Goal: Information Seeking & Learning: Learn about a topic

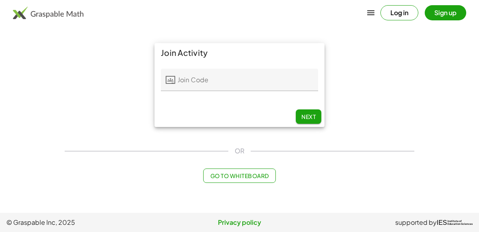
click at [222, 71] on input "Join Code" at bounding box center [246, 80] width 143 height 22
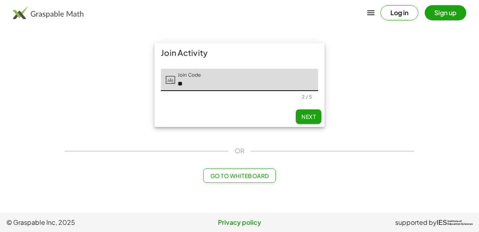
type input "*"
type input "*****"
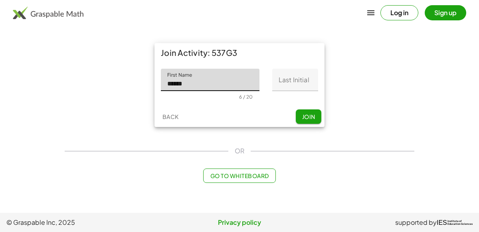
type input "******"
click at [298, 71] on input "Last Initial" at bounding box center [295, 80] width 46 height 22
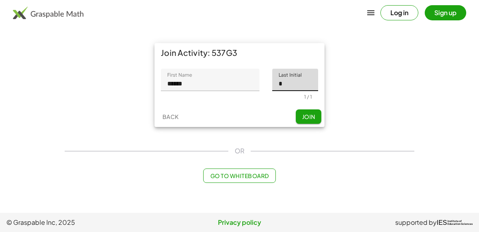
type input "*"
click at [302, 120] on span "Join" at bounding box center [308, 116] width 13 height 7
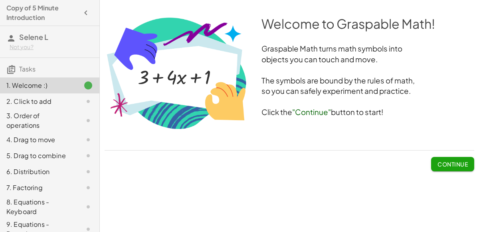
click at [453, 164] on span "Continue" at bounding box center [453, 164] width 30 height 7
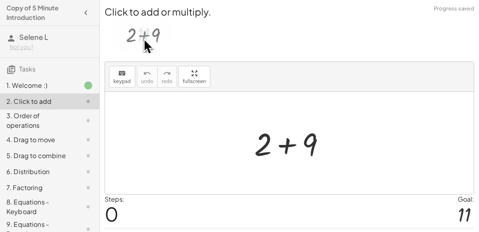
click at [328, 148] on div at bounding box center [292, 143] width 85 height 41
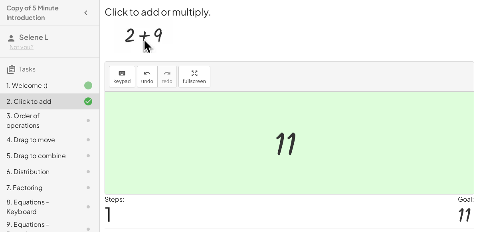
click at [284, 153] on div at bounding box center [293, 143] width 44 height 40
click at [302, 215] on div "Steps: 1 Goal: 11" at bounding box center [290, 210] width 370 height 33
click at [278, 119] on div at bounding box center [289, 143] width 369 height 102
click at [415, 178] on div at bounding box center [289, 143] width 369 height 102
click at [151, 34] on img at bounding box center [143, 35] width 59 height 35
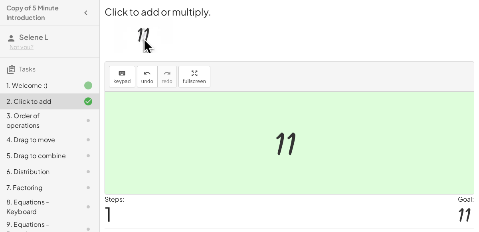
click at [130, 39] on img at bounding box center [143, 35] width 59 height 35
click at [40, 121] on div "3. Order of operations" at bounding box center [38, 120] width 64 height 19
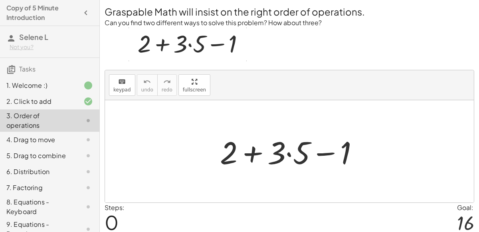
click at [287, 151] on div at bounding box center [292, 151] width 153 height 41
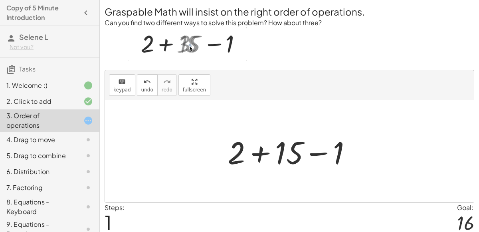
click at [326, 153] on div at bounding box center [293, 151] width 139 height 41
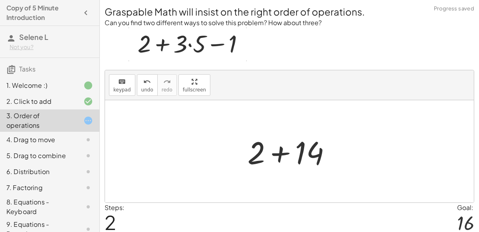
click at [279, 155] on div at bounding box center [293, 151] width 98 height 41
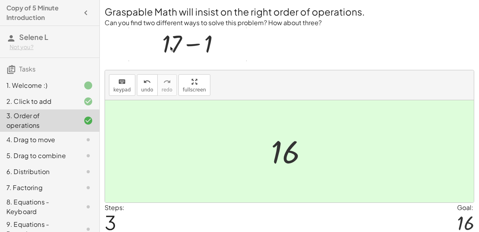
click at [81, 164] on div "4. Drag to move" at bounding box center [49, 172] width 99 height 16
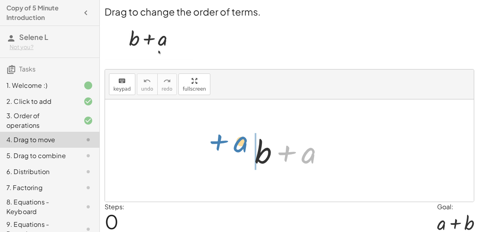
drag, startPoint x: 308, startPoint y: 157, endPoint x: 241, endPoint y: 149, distance: 68.0
click at [241, 149] on div "+ a + b + a" at bounding box center [289, 150] width 369 height 102
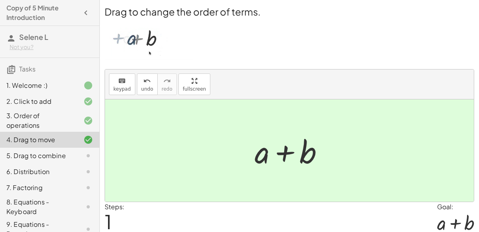
click at [83, 180] on div "5. Drag to combine" at bounding box center [49, 188] width 99 height 16
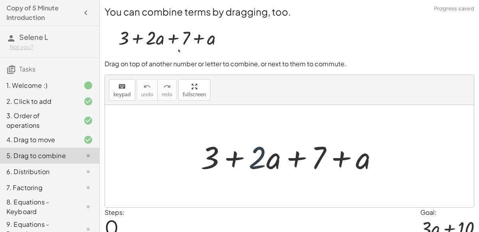
click at [265, 161] on div at bounding box center [293, 156] width 192 height 41
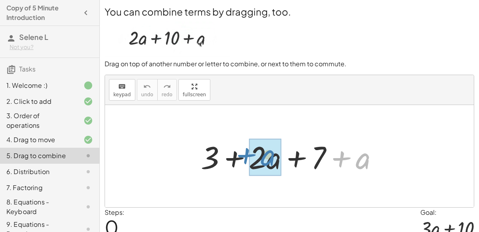
drag, startPoint x: 365, startPoint y: 161, endPoint x: 271, endPoint y: 158, distance: 93.9
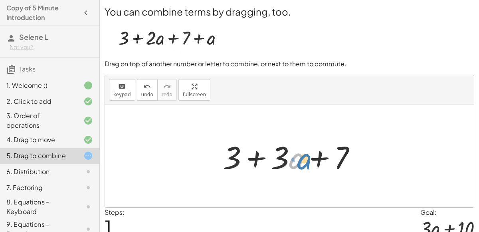
drag, startPoint x: 292, startPoint y: 165, endPoint x: 300, endPoint y: 167, distance: 8.1
click at [300, 167] on div at bounding box center [293, 156] width 148 height 41
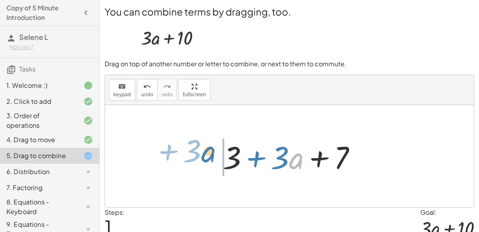
drag, startPoint x: 304, startPoint y: 166, endPoint x: 216, endPoint y: 159, distance: 87.7
click at [216, 159] on div "+ 3 + · 2 · a + 7 + a · a + · 3 + 3 + · a + 7 · 3" at bounding box center [290, 156] width 158 height 45
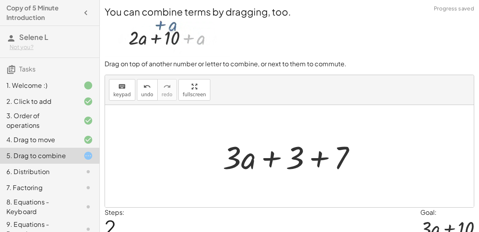
click at [268, 157] on div at bounding box center [293, 156] width 148 height 41
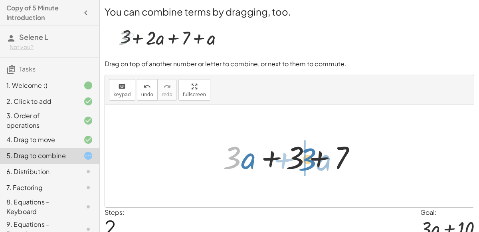
drag, startPoint x: 241, startPoint y: 160, endPoint x: 316, endPoint y: 162, distance: 75.1
click at [316, 162] on div at bounding box center [293, 156] width 148 height 41
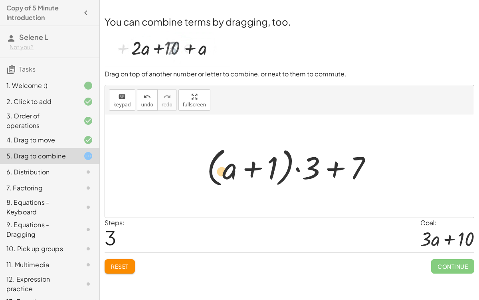
drag, startPoint x: 232, startPoint y: 167, endPoint x: 223, endPoint y: 171, distance: 9.3
click at [223, 171] on div at bounding box center [293, 166] width 180 height 46
click at [87, 135] on icon at bounding box center [88, 140] width 10 height 10
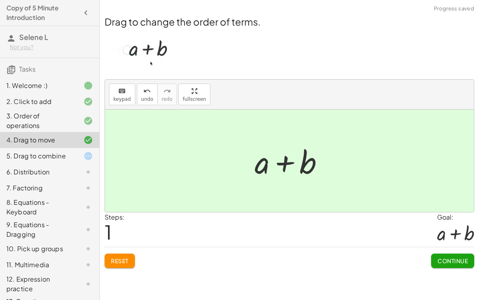
click at [89, 151] on icon at bounding box center [88, 156] width 10 height 10
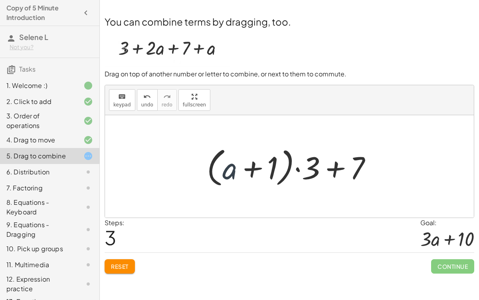
click at [225, 171] on div at bounding box center [293, 166] width 180 height 46
click at [252, 168] on div at bounding box center [293, 166] width 180 height 46
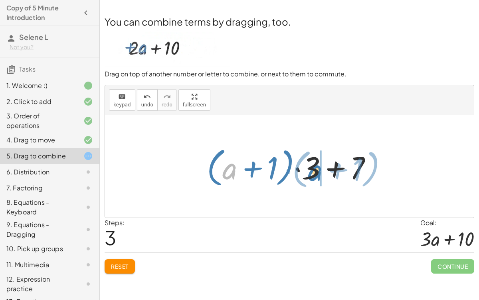
drag, startPoint x: 228, startPoint y: 168, endPoint x: 313, endPoint y: 170, distance: 85.5
click at [313, 170] on div at bounding box center [293, 166] width 180 height 46
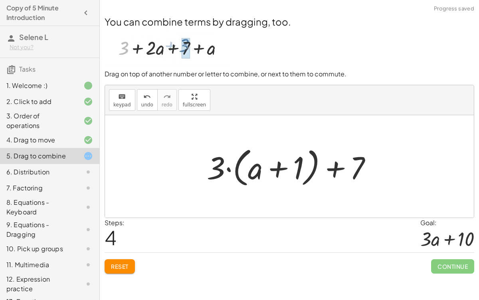
click at [279, 167] on div at bounding box center [293, 166] width 180 height 46
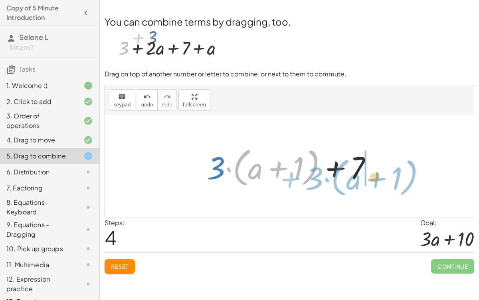
drag, startPoint x: 237, startPoint y: 167, endPoint x: 335, endPoint y: 177, distance: 98.7
click at [335, 177] on div at bounding box center [293, 166] width 180 height 46
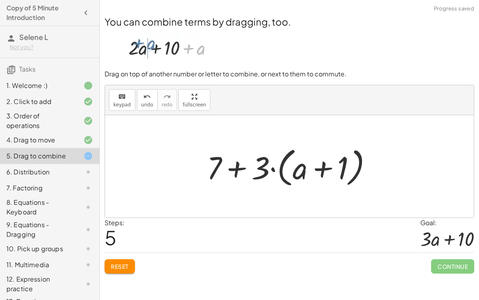
click at [321, 169] on div at bounding box center [293, 166] width 180 height 46
click at [231, 164] on div at bounding box center [293, 166] width 180 height 46
click at [279, 168] on div at bounding box center [293, 166] width 180 height 46
click at [274, 168] on div at bounding box center [293, 166] width 180 height 46
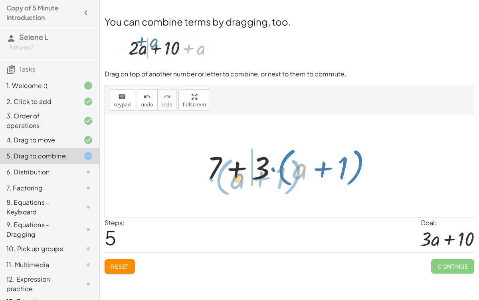
drag, startPoint x: 302, startPoint y: 170, endPoint x: 240, endPoint y: 179, distance: 63.0
click at [240, 179] on div at bounding box center [293, 166] width 180 height 46
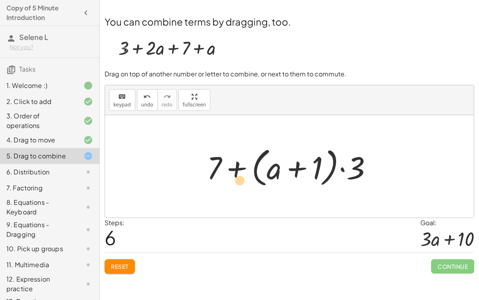
drag, startPoint x: 296, startPoint y: 162, endPoint x: 226, endPoint y: 173, distance: 70.8
click at [226, 173] on div at bounding box center [293, 166] width 180 height 46
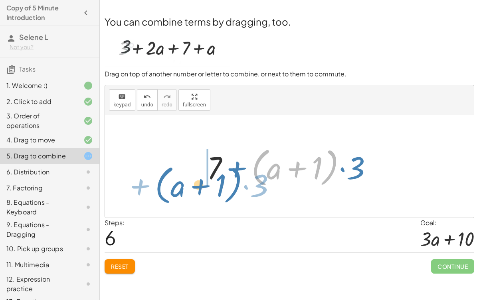
drag, startPoint x: 257, startPoint y: 160, endPoint x: 161, endPoint y: 177, distance: 98.1
click at [161, 177] on div "+ 3 + · 2 · a + 7 + a + 3 + · 3 · a + 7 + · 3 · a + 3 + 7 + · ( + a + 1 ) · 3 +…" at bounding box center [289, 166] width 369 height 102
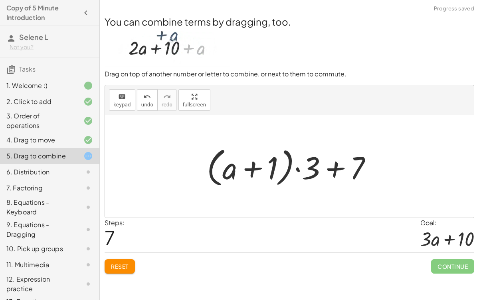
click at [334, 173] on div at bounding box center [293, 166] width 180 height 46
drag, startPoint x: 253, startPoint y: 167, endPoint x: 322, endPoint y: 177, distance: 69.9
click at [322, 177] on div at bounding box center [293, 166] width 180 height 46
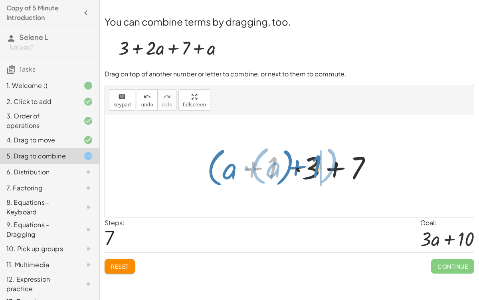
drag, startPoint x: 273, startPoint y: 163, endPoint x: 317, endPoint y: 162, distance: 44.0
click at [317, 162] on div at bounding box center [293, 166] width 180 height 46
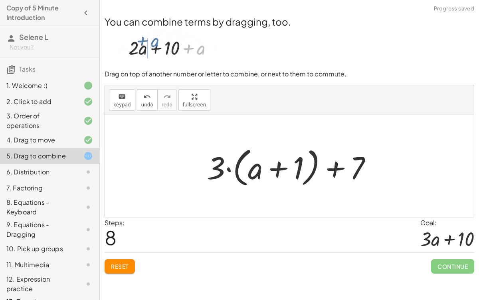
click at [330, 167] on div at bounding box center [293, 166] width 180 height 46
click at [228, 164] on div at bounding box center [293, 166] width 180 height 46
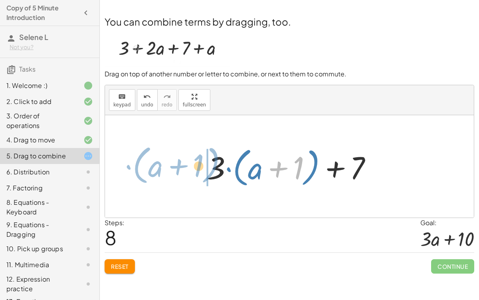
drag, startPoint x: 280, startPoint y: 165, endPoint x: 181, endPoint y: 163, distance: 99.1
click at [181, 163] on div "+ 3 + · 2 · a + 7 + a + 3 + · 3 · a + 7 + · 3 · a + 3 + 7 + · ( + a + 1 ) · 3 +…" at bounding box center [289, 166] width 369 height 102
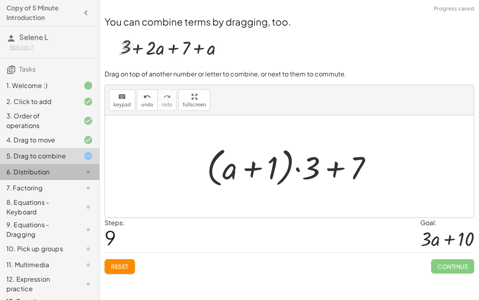
click at [33, 196] on div "6. Distribution" at bounding box center [49, 207] width 99 height 22
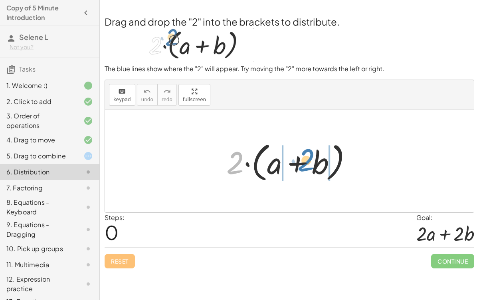
drag, startPoint x: 234, startPoint y: 166, endPoint x: 305, endPoint y: 163, distance: 70.8
click at [305, 163] on div at bounding box center [292, 161] width 140 height 46
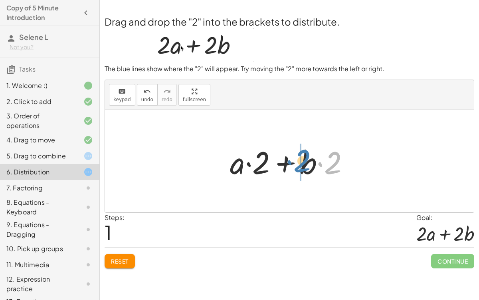
drag, startPoint x: 328, startPoint y: 167, endPoint x: 298, endPoint y: 165, distance: 30.8
click at [298, 165] on div at bounding box center [293, 161] width 134 height 41
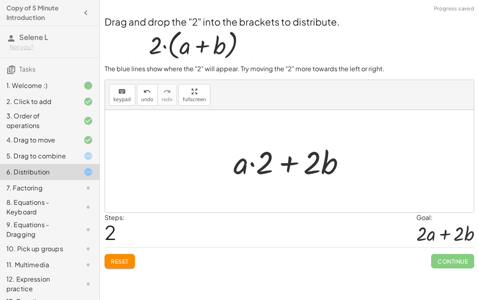
click at [289, 164] on div at bounding box center [293, 161] width 126 height 41
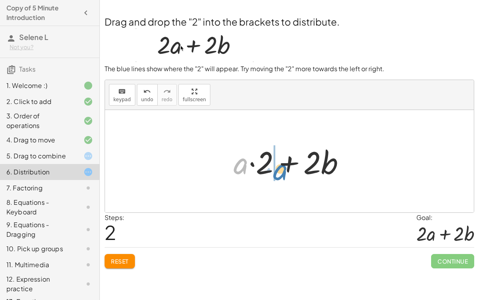
drag, startPoint x: 236, startPoint y: 164, endPoint x: 275, endPoint y: 170, distance: 39.1
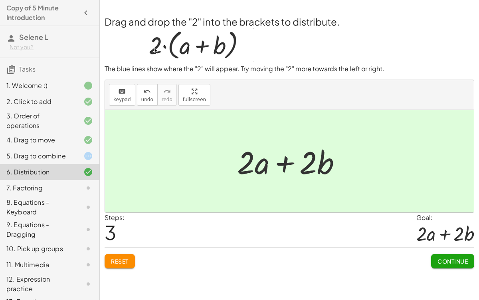
click at [66, 155] on div "5. Drag to combine" at bounding box center [38, 156] width 64 height 10
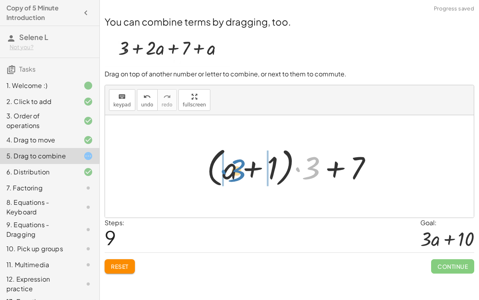
drag, startPoint x: 308, startPoint y: 175, endPoint x: 234, endPoint y: 177, distance: 74.3
click at [234, 177] on div at bounding box center [293, 166] width 180 height 46
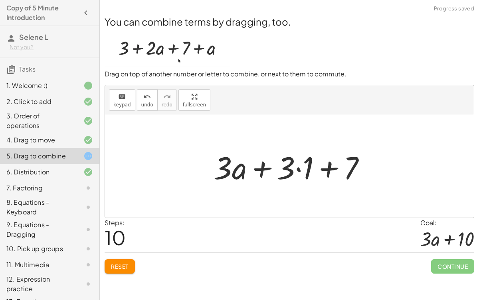
click at [294, 168] on div at bounding box center [293, 166] width 167 height 41
click at [298, 166] on div at bounding box center [293, 166] width 167 height 41
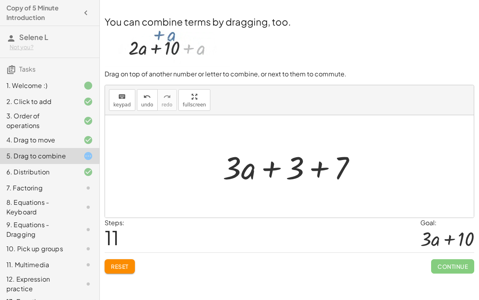
click at [317, 168] on div at bounding box center [293, 166] width 148 height 41
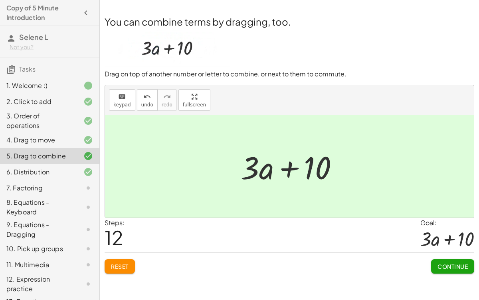
click at [450, 232] on span "Continue" at bounding box center [453, 265] width 30 height 7
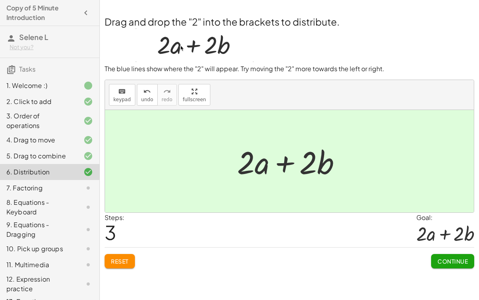
click at [75, 151] on div at bounding box center [82, 156] width 22 height 10
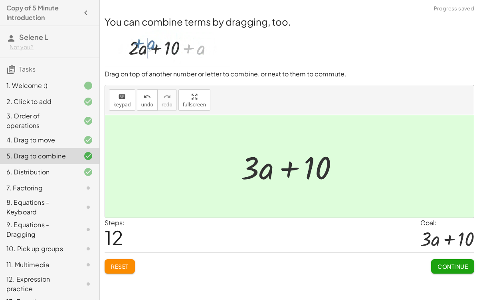
click at [464, 232] on button "Continue" at bounding box center [452, 266] width 43 height 14
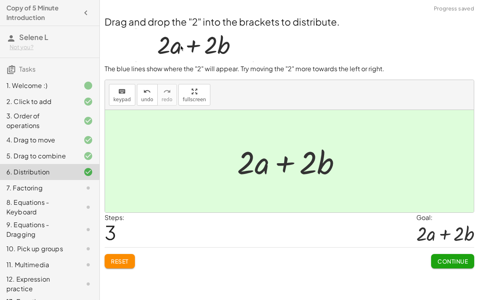
click at [450, 232] on div "Continue" at bounding box center [452, 257] width 43 height 21
click at [451, 232] on button "Continue" at bounding box center [452, 261] width 43 height 14
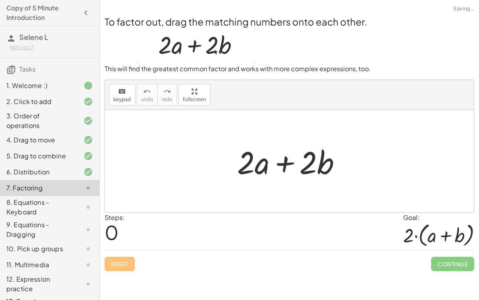
click at [192, 232] on div "Steps: 0 Goal: · 2 · ( + a + b )" at bounding box center [290, 230] width 370 height 37
click at [20, 171] on div "6. Distribution" at bounding box center [38, 172] width 64 height 10
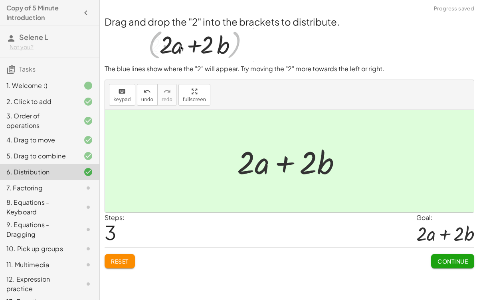
click at [32, 188] on div "7. Factoring" at bounding box center [38, 188] width 64 height 10
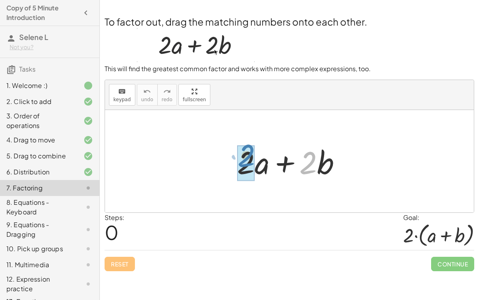
drag, startPoint x: 305, startPoint y: 169, endPoint x: 243, endPoint y: 161, distance: 62.3
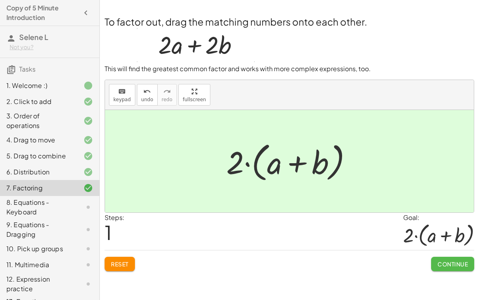
click at [454, 232] on span "Continue" at bounding box center [453, 263] width 30 height 7
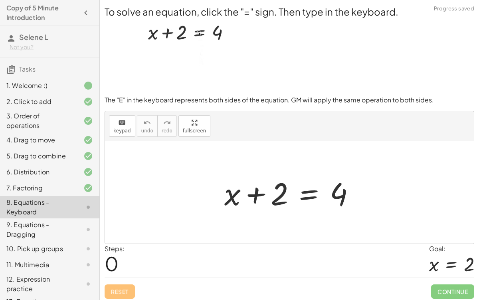
scroll to position [2, 0]
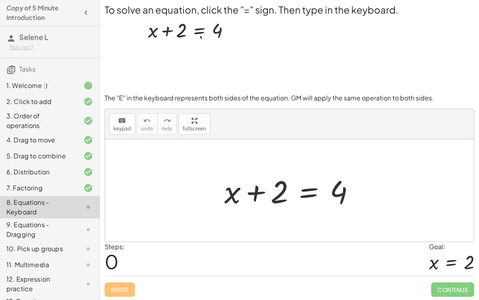
click at [280, 199] on div at bounding box center [292, 190] width 145 height 41
click at [343, 191] on div at bounding box center [292, 190] width 145 height 41
click at [307, 193] on div at bounding box center [292, 190] width 145 height 41
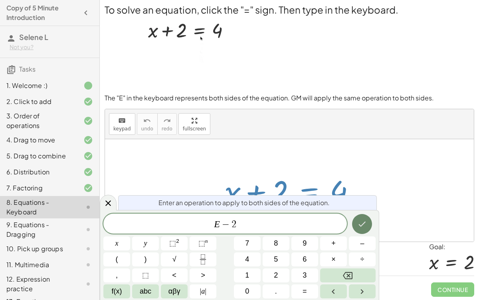
click at [361, 224] on icon "Done" at bounding box center [362, 224] width 10 height 10
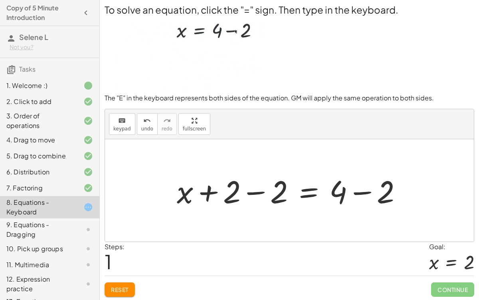
click at [251, 192] on div at bounding box center [293, 190] width 240 height 41
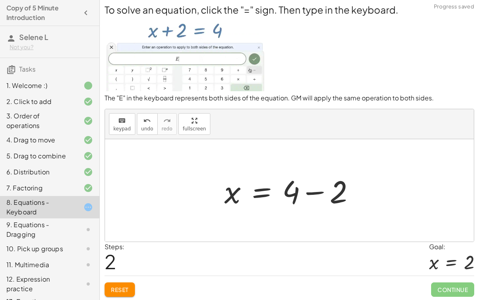
click at [318, 193] on div at bounding box center [292, 190] width 145 height 41
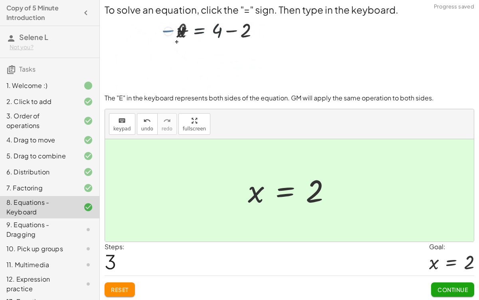
click at [454, 232] on button "Continue" at bounding box center [452, 289] width 43 height 14
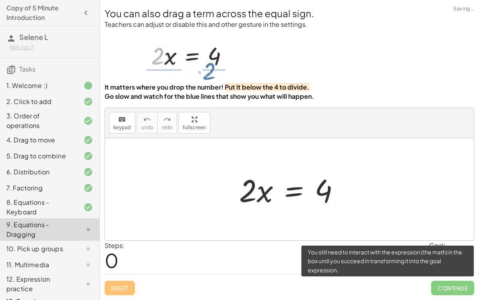
scroll to position [0, 0]
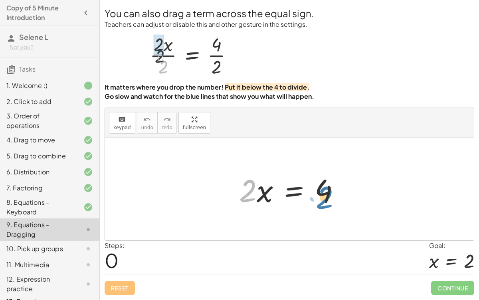
drag, startPoint x: 249, startPoint y: 192, endPoint x: 325, endPoint y: 198, distance: 77.0
click at [325, 198] on div at bounding box center [292, 189] width 115 height 41
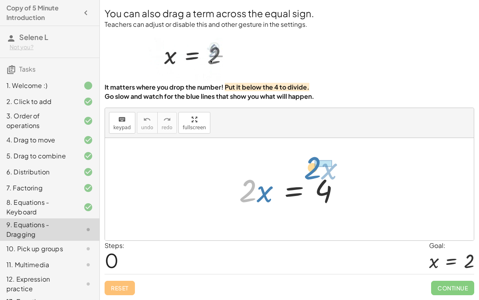
drag, startPoint x: 246, startPoint y: 192, endPoint x: 313, endPoint y: 170, distance: 70.5
click at [313, 170] on div at bounding box center [292, 189] width 115 height 41
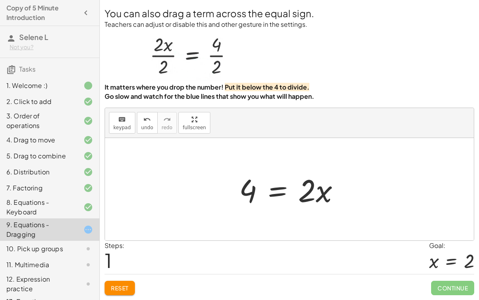
click at [281, 194] on div at bounding box center [292, 189] width 115 height 41
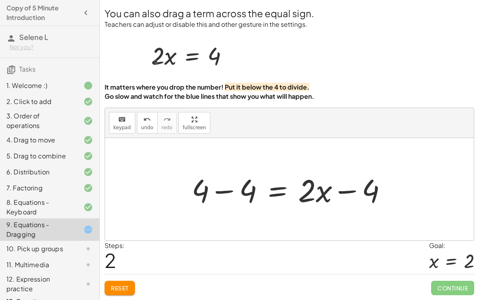
click at [351, 195] on div at bounding box center [293, 189] width 210 height 41
click at [215, 190] on div at bounding box center [293, 189] width 210 height 41
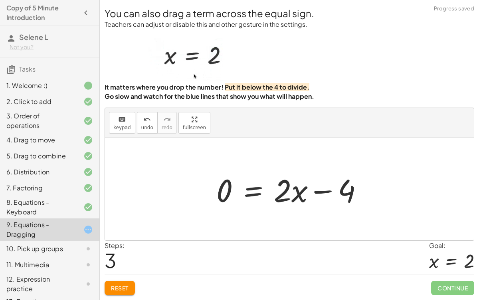
click at [322, 185] on div at bounding box center [292, 189] width 161 height 41
click at [321, 192] on div at bounding box center [292, 189] width 161 height 41
click at [142, 124] on button "undo undo" at bounding box center [147, 123] width 21 height 22
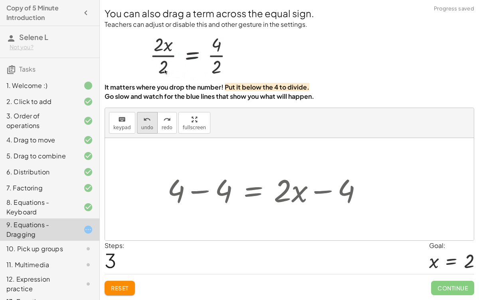
click at [142, 124] on button "undo undo" at bounding box center [147, 123] width 21 height 22
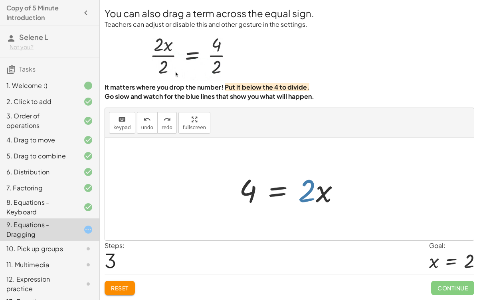
click at [307, 197] on div at bounding box center [292, 189] width 115 height 41
drag, startPoint x: 306, startPoint y: 197, endPoint x: 370, endPoint y: 184, distance: 64.9
click at [370, 184] on div "· 2 · x = 4 · 2 4 = · 2 · x" at bounding box center [289, 189] width 369 height 102
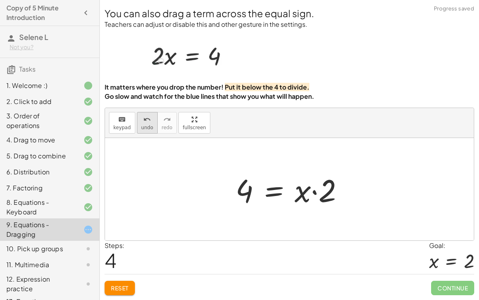
click at [141, 125] on span "undo" at bounding box center [147, 128] width 12 height 6
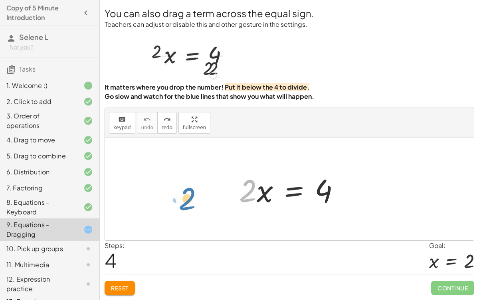
drag, startPoint x: 247, startPoint y: 194, endPoint x: 188, endPoint y: 202, distance: 58.9
drag, startPoint x: 248, startPoint y: 190, endPoint x: 325, endPoint y: 214, distance: 80.6
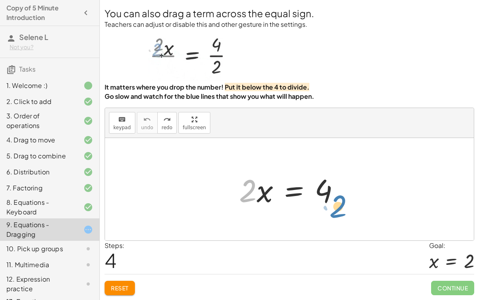
drag, startPoint x: 245, startPoint y: 187, endPoint x: 335, endPoint y: 203, distance: 91.6
click at [335, 203] on div at bounding box center [292, 189] width 115 height 41
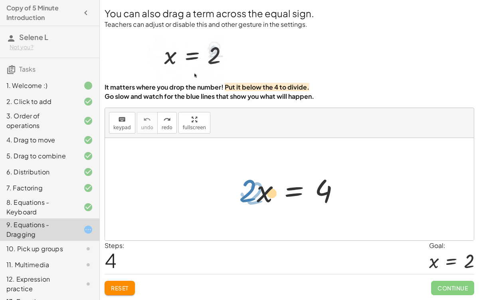
drag, startPoint x: 260, startPoint y: 195, endPoint x: 268, endPoint y: 197, distance: 8.0
click at [268, 197] on div at bounding box center [292, 189] width 115 height 41
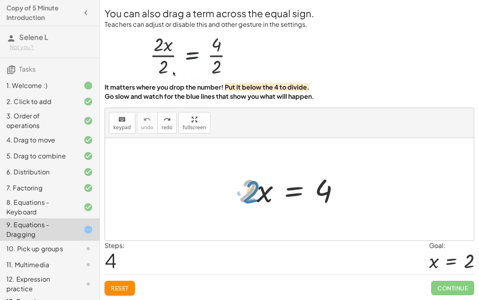
click at [244, 188] on div at bounding box center [292, 189] width 115 height 41
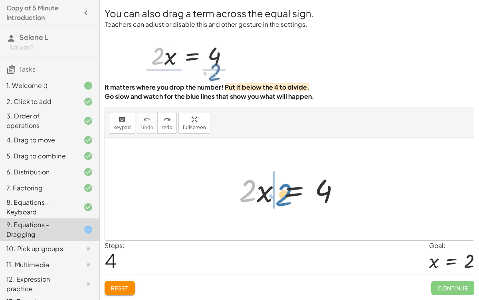
drag, startPoint x: 244, startPoint y: 188, endPoint x: 280, endPoint y: 192, distance: 36.2
click at [280, 192] on div at bounding box center [292, 189] width 115 height 41
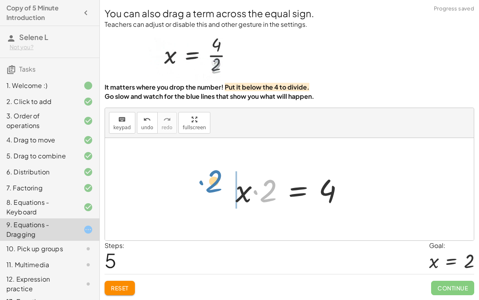
drag, startPoint x: 264, startPoint y: 187, endPoint x: 212, endPoint y: 180, distance: 53.2
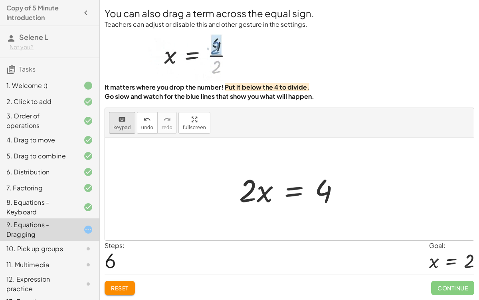
click at [124, 127] on span "keypad" at bounding box center [122, 128] width 18 height 6
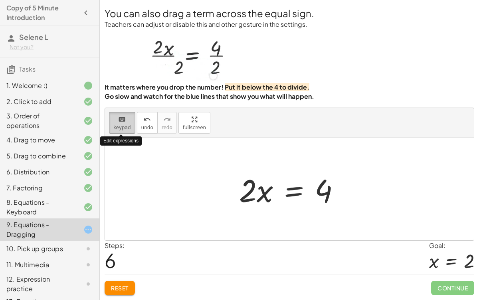
click at [124, 127] on span "keypad" at bounding box center [122, 128] width 18 height 6
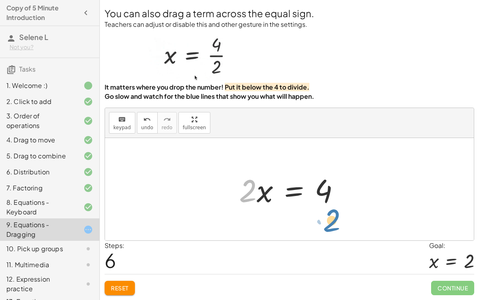
drag, startPoint x: 243, startPoint y: 195, endPoint x: 327, endPoint y: 224, distance: 88.9
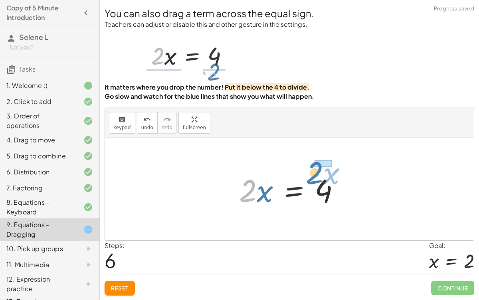
drag, startPoint x: 246, startPoint y: 196, endPoint x: 313, endPoint y: 178, distance: 69.5
click at [313, 178] on div at bounding box center [292, 189] width 115 height 41
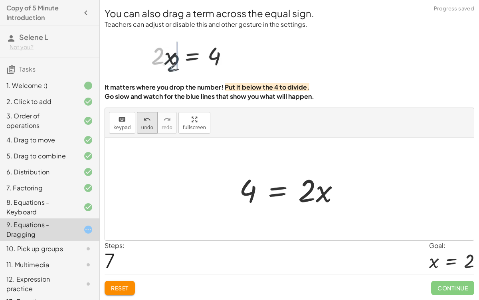
click at [144, 117] on icon "undo" at bounding box center [147, 120] width 8 height 10
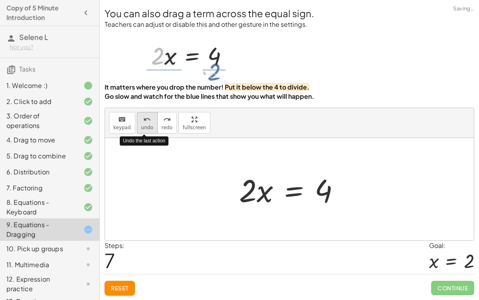
click at [144, 117] on icon "undo" at bounding box center [147, 120] width 8 height 10
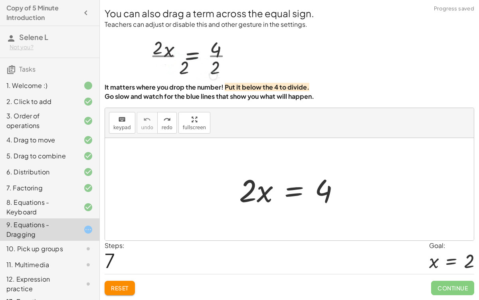
click at [63, 232] on div "10. Pick up groups" at bounding box center [38, 249] width 64 height 10
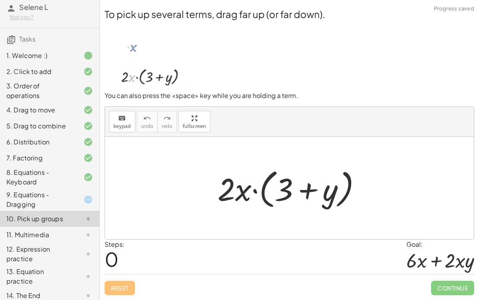
scroll to position [30, 0]
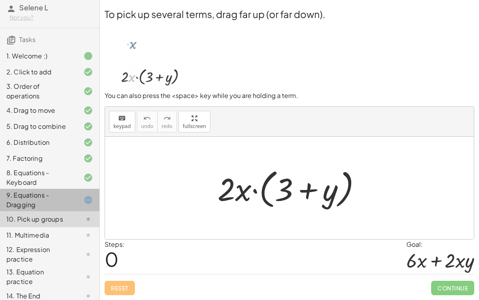
click at [22, 195] on div "9. Equations - Dragging" at bounding box center [38, 199] width 64 height 19
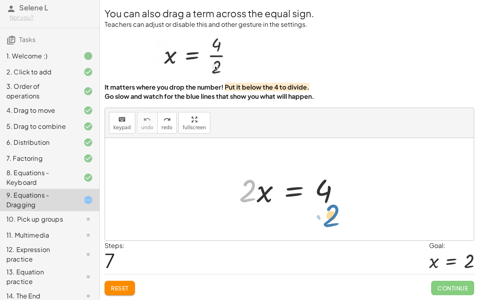
drag, startPoint x: 249, startPoint y: 188, endPoint x: 332, endPoint y: 213, distance: 87.1
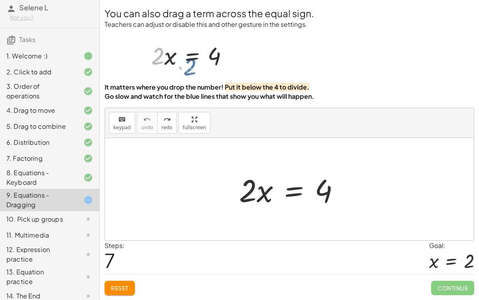
click at [291, 192] on div at bounding box center [292, 189] width 115 height 41
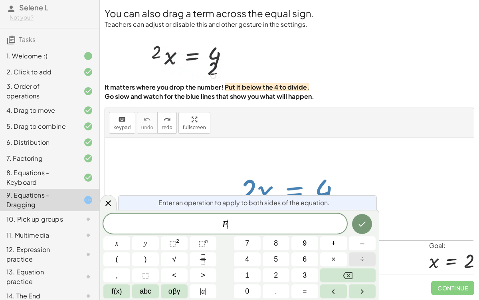
click at [366, 232] on button "÷" at bounding box center [362, 259] width 27 height 14
click at [367, 214] on button "Done" at bounding box center [362, 224] width 20 height 20
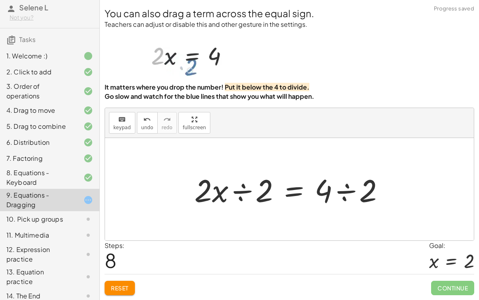
click at [342, 195] on div at bounding box center [292, 189] width 204 height 41
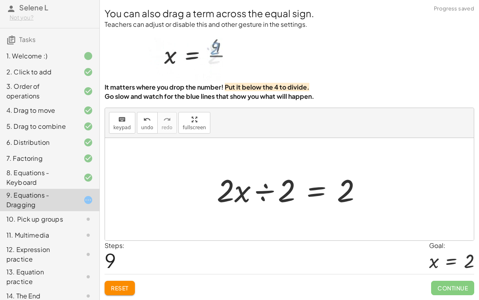
click at [265, 194] on div at bounding box center [293, 189] width 160 height 41
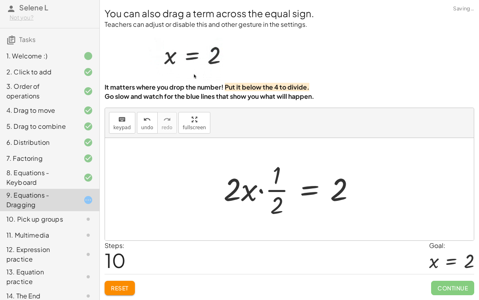
click at [262, 191] on div at bounding box center [293, 189] width 146 height 62
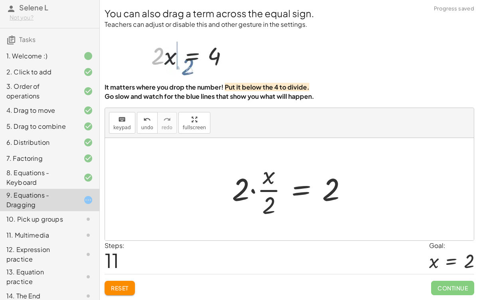
click at [251, 188] on div at bounding box center [293, 189] width 130 height 62
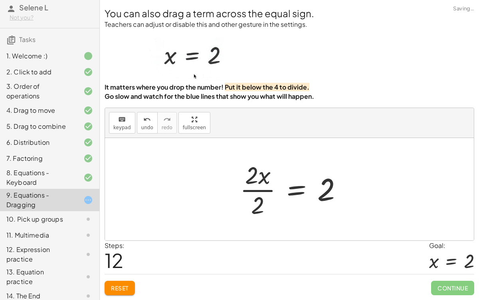
click at [263, 199] on div at bounding box center [294, 189] width 117 height 62
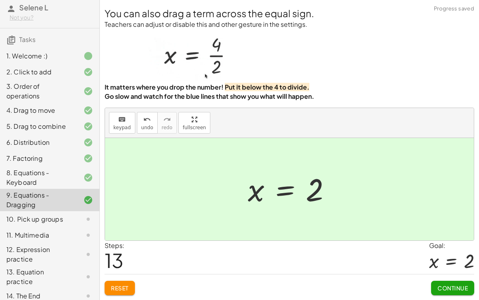
click at [443, 232] on span "Continue" at bounding box center [453, 287] width 30 height 7
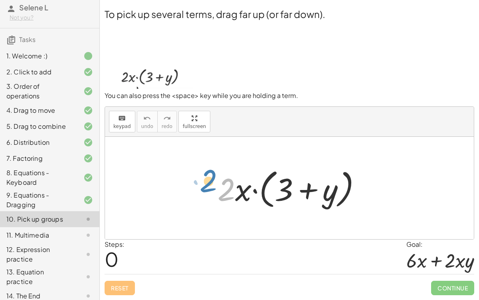
drag, startPoint x: 232, startPoint y: 191, endPoint x: 216, endPoint y: 184, distance: 16.8
click at [216, 184] on div at bounding box center [293, 188] width 158 height 46
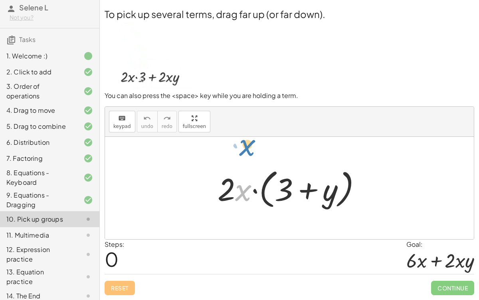
drag, startPoint x: 242, startPoint y: 199, endPoint x: 248, endPoint y: 169, distance: 31.3
click at [248, 169] on div at bounding box center [293, 188] width 158 height 46
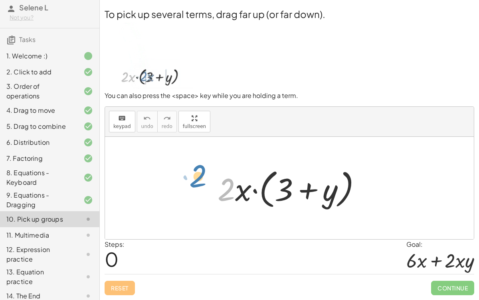
drag, startPoint x: 234, startPoint y: 190, endPoint x: 215, endPoint y: 180, distance: 20.9
click at [215, 180] on div at bounding box center [293, 188] width 158 height 46
drag, startPoint x: 236, startPoint y: 190, endPoint x: 232, endPoint y: 157, distance: 33.7
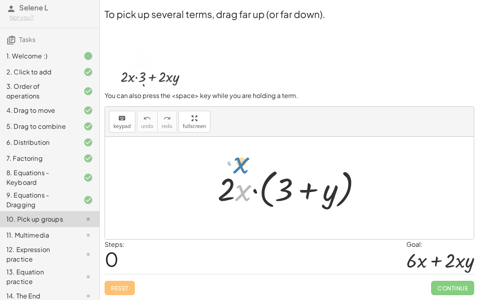
click at [232, 157] on div "· x · 2 · x · ( + 3 + y )" at bounding box center [289, 188] width 369 height 102
click at [228, 194] on div at bounding box center [293, 188] width 158 height 46
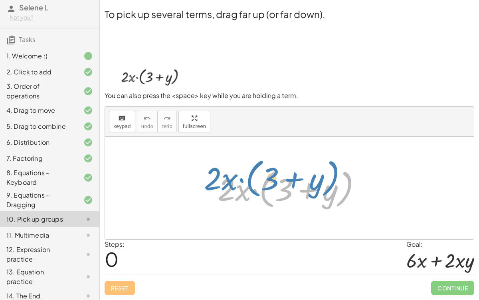
drag, startPoint x: 228, startPoint y: 195, endPoint x: 208, endPoint y: 188, distance: 21.5
click at [208, 188] on div "· 2 · x · ( + 3 + y ) · 2 · x · ( + 3 + y )" at bounding box center [290, 188] width 168 height 50
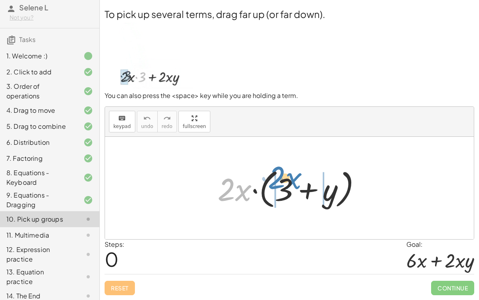
drag, startPoint x: 238, startPoint y: 195, endPoint x: 289, endPoint y: 184, distance: 51.5
click at [289, 184] on div at bounding box center [293, 188] width 158 height 46
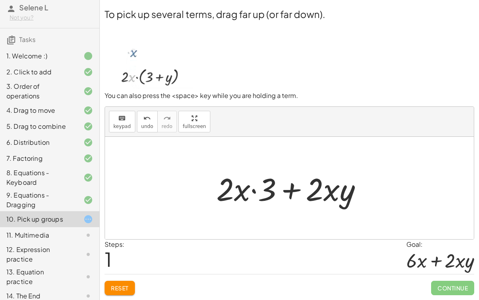
click at [257, 193] on div at bounding box center [292, 187] width 161 height 41
drag, startPoint x: 270, startPoint y: 197, endPoint x: 212, endPoint y: 204, distance: 57.6
click at [212, 204] on div at bounding box center [292, 187] width 161 height 41
click at [235, 192] on div at bounding box center [292, 187] width 161 height 41
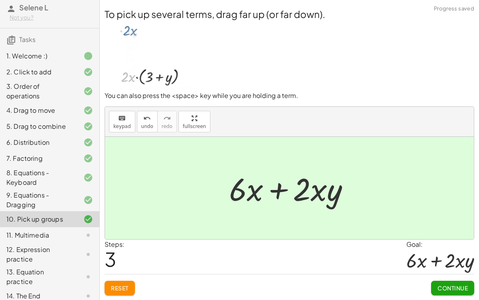
click at [466, 232] on span "Continue" at bounding box center [453, 287] width 30 height 7
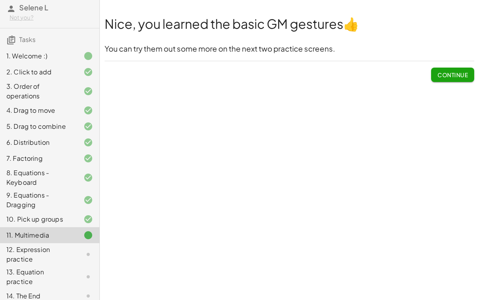
click at [438, 76] on span "Continue" at bounding box center [453, 74] width 30 height 7
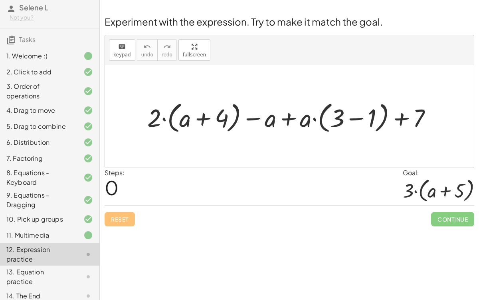
click at [357, 117] on div at bounding box center [292, 116] width 299 height 37
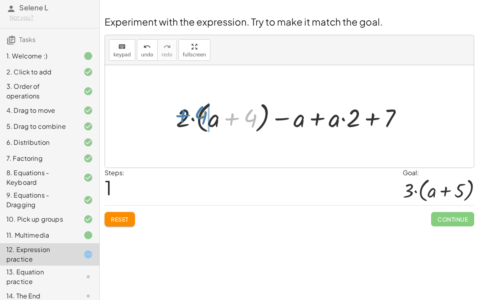
drag, startPoint x: 253, startPoint y: 115, endPoint x: 203, endPoint y: 112, distance: 49.6
click at [203, 112] on div at bounding box center [293, 116] width 242 height 37
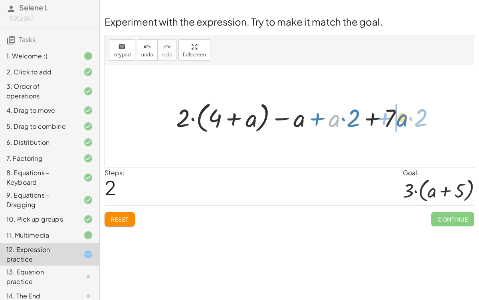
drag, startPoint x: 336, startPoint y: 119, endPoint x: 403, endPoint y: 119, distance: 67.1
click at [403, 119] on div at bounding box center [293, 116] width 242 height 37
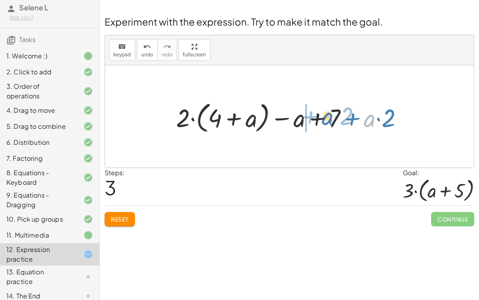
drag, startPoint x: 366, startPoint y: 122, endPoint x: 324, endPoint y: 120, distance: 42.4
click at [324, 120] on div at bounding box center [293, 116] width 242 height 37
click at [345, 117] on div at bounding box center [293, 116] width 242 height 37
click at [234, 118] on div at bounding box center [293, 116] width 242 height 37
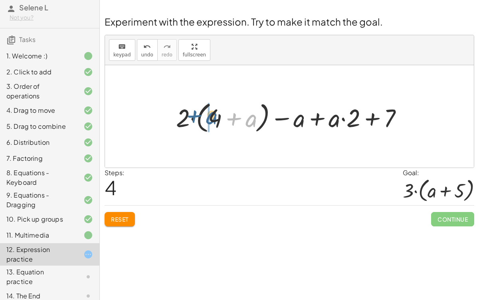
drag, startPoint x: 250, startPoint y: 118, endPoint x: 210, endPoint y: 115, distance: 39.6
click at [210, 115] on div at bounding box center [293, 116] width 242 height 37
click at [238, 117] on div at bounding box center [293, 116] width 242 height 37
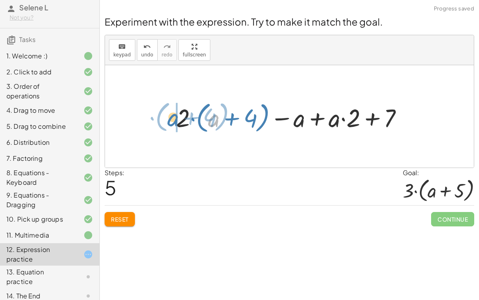
drag, startPoint x: 208, startPoint y: 117, endPoint x: 167, endPoint y: 117, distance: 40.7
click at [167, 117] on div "+ · 2 · ( + a + 4 ) − a + · a · ( + 3 − 1 ) + 7 + · 2 · ( + a + 4 ) − a + · a ·…" at bounding box center [290, 116] width 252 height 41
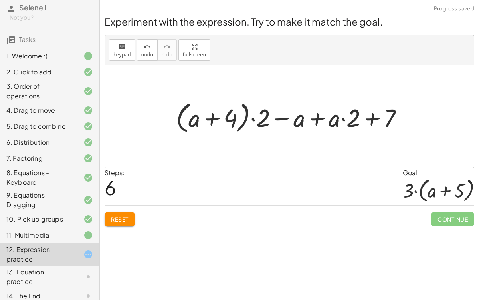
click at [252, 115] on div at bounding box center [293, 116] width 242 height 37
click at [245, 114] on div at bounding box center [293, 116] width 242 height 37
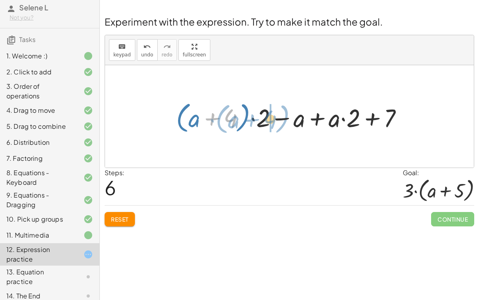
drag, startPoint x: 214, startPoint y: 113, endPoint x: 256, endPoint y: 115, distance: 41.2
click at [256, 115] on div at bounding box center [293, 116] width 242 height 37
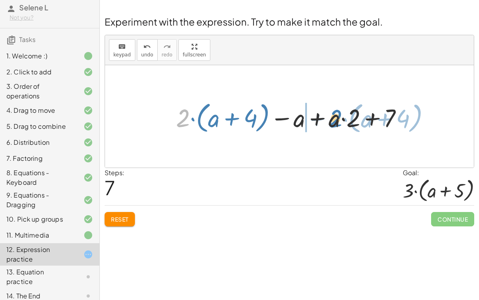
drag, startPoint x: 182, startPoint y: 120, endPoint x: 333, endPoint y: 123, distance: 150.6
click at [333, 123] on div at bounding box center [293, 116] width 242 height 37
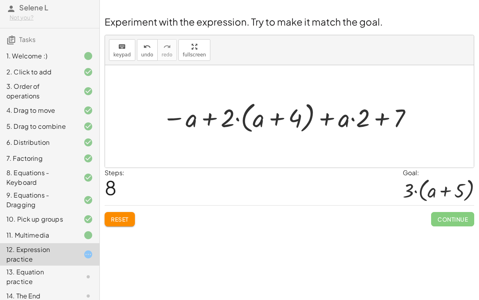
click at [204, 118] on div at bounding box center [288, 116] width 261 height 37
click at [147, 47] on icon "undo" at bounding box center [147, 47] width 8 height 10
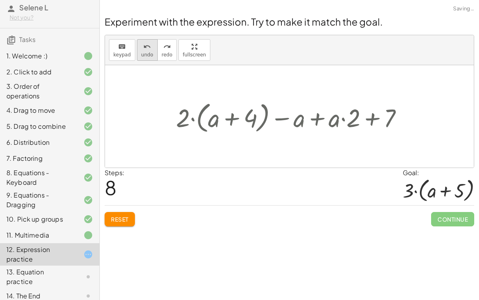
click at [147, 47] on icon "undo" at bounding box center [147, 47] width 8 height 10
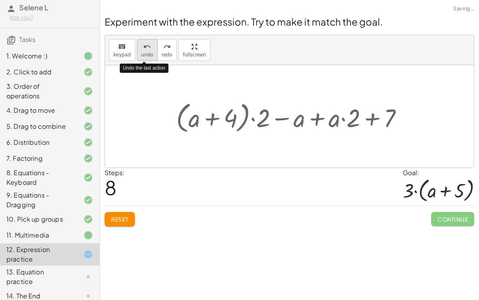
click at [147, 47] on icon "undo" at bounding box center [147, 47] width 8 height 10
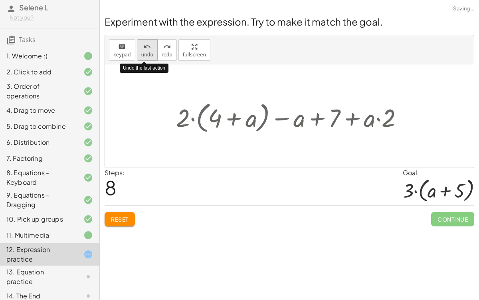
click at [147, 47] on icon "undo" at bounding box center [147, 47] width 8 height 10
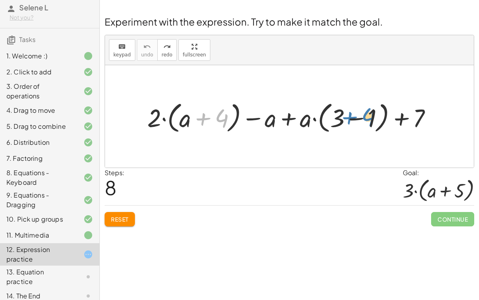
drag, startPoint x: 221, startPoint y: 120, endPoint x: 366, endPoint y: 119, distance: 145.0
click at [366, 119] on div at bounding box center [292, 116] width 299 height 37
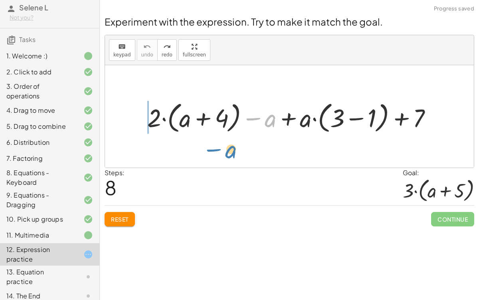
drag, startPoint x: 270, startPoint y: 118, endPoint x: 230, endPoint y: 149, distance: 50.6
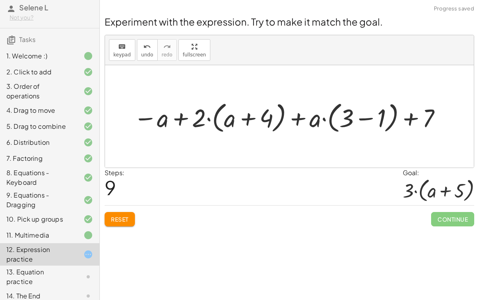
click at [183, 121] on div at bounding box center [288, 116] width 318 height 37
drag, startPoint x: 161, startPoint y: 119, endPoint x: 305, endPoint y: 117, distance: 144.2
click at [305, 117] on div at bounding box center [288, 116] width 318 height 37
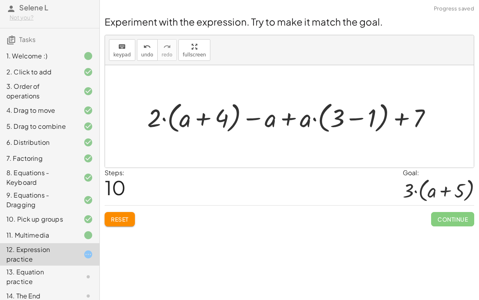
click at [349, 117] on div at bounding box center [292, 116] width 299 height 37
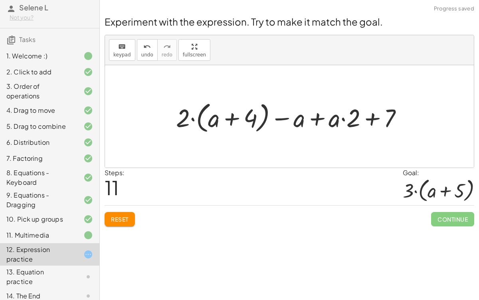
click at [229, 119] on div at bounding box center [293, 116] width 242 height 37
click at [344, 119] on div at bounding box center [293, 116] width 242 height 37
drag, startPoint x: 390, startPoint y: 119, endPoint x: 378, endPoint y: 119, distance: 12.4
click at [378, 119] on div at bounding box center [293, 116] width 242 height 37
drag, startPoint x: 350, startPoint y: 116, endPoint x: 194, endPoint y: 117, distance: 155.8
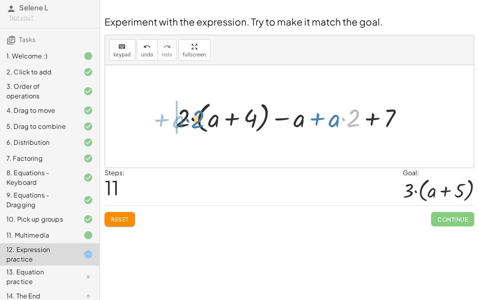
click at [194, 117] on div at bounding box center [293, 116] width 242 height 37
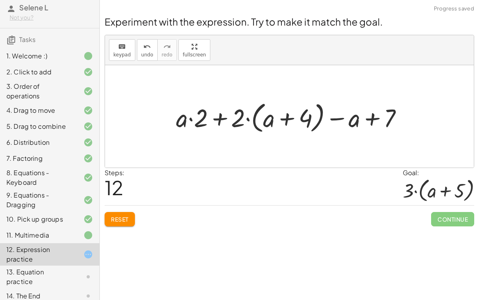
click at [221, 119] on div at bounding box center [293, 116] width 242 height 37
drag, startPoint x: 190, startPoint y: 118, endPoint x: 347, endPoint y: 125, distance: 157.5
click at [347, 125] on div at bounding box center [293, 116] width 242 height 37
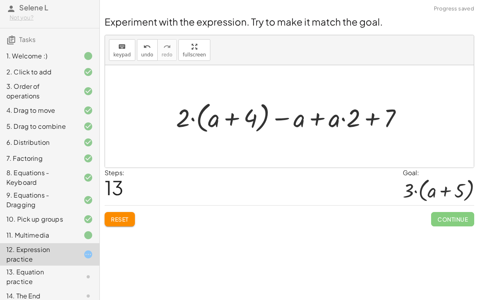
click at [318, 120] on div at bounding box center [293, 116] width 242 height 37
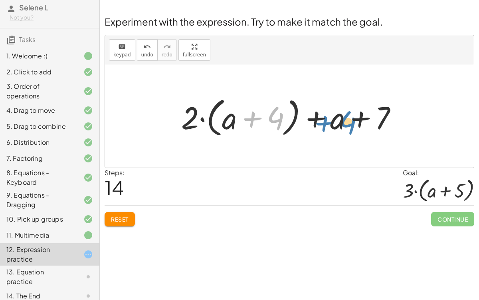
drag, startPoint x: 280, startPoint y: 120, endPoint x: 352, endPoint y: 124, distance: 72.4
click at [352, 124] on div at bounding box center [292, 116] width 230 height 46
click at [355, 116] on div at bounding box center [292, 116] width 230 height 46
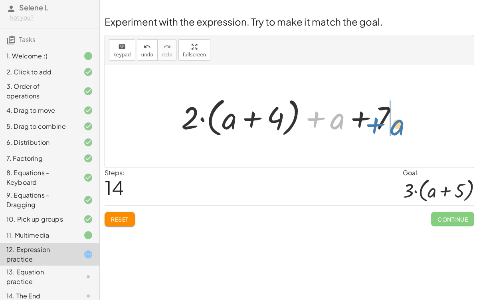
drag, startPoint x: 342, startPoint y: 117, endPoint x: 402, endPoint y: 121, distance: 60.0
click at [402, 121] on div at bounding box center [292, 116] width 230 height 46
click at [329, 121] on div at bounding box center [292, 116] width 230 height 46
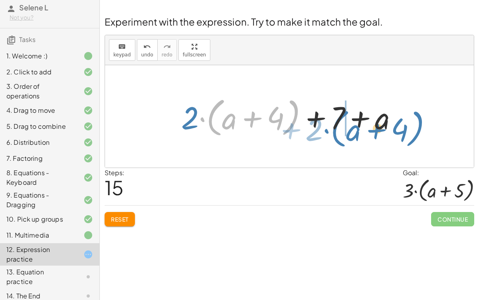
drag, startPoint x: 200, startPoint y: 117, endPoint x: 325, endPoint y: 129, distance: 124.7
click at [325, 129] on div at bounding box center [292, 116] width 230 height 46
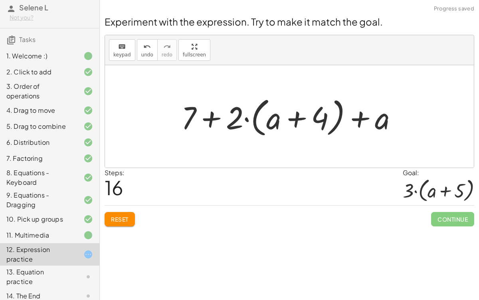
click at [297, 122] on div at bounding box center [292, 116] width 230 height 46
click at [213, 119] on div at bounding box center [292, 116] width 230 height 46
drag, startPoint x: 367, startPoint y: 118, endPoint x: 230, endPoint y: 121, distance: 136.2
click at [230, 121] on div at bounding box center [292, 116] width 230 height 46
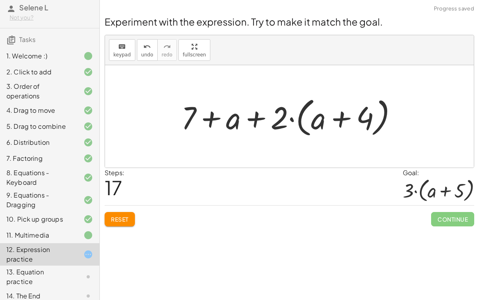
click at [252, 118] on div at bounding box center [292, 116] width 230 height 46
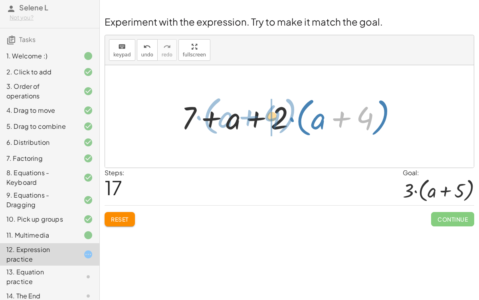
drag, startPoint x: 343, startPoint y: 124, endPoint x: 248, endPoint y: 122, distance: 95.1
click at [248, 122] on div at bounding box center [292, 116] width 230 height 46
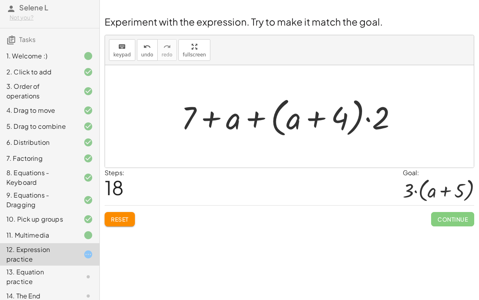
click at [312, 125] on div at bounding box center [292, 116] width 230 height 46
click at [253, 118] on div at bounding box center [292, 116] width 230 height 46
click at [209, 111] on div at bounding box center [292, 116] width 230 height 46
click at [368, 120] on div at bounding box center [292, 116] width 230 height 46
drag, startPoint x: 212, startPoint y: 115, endPoint x: 202, endPoint y: 113, distance: 10.2
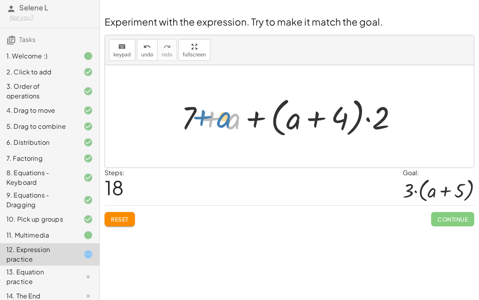
click at [202, 113] on div at bounding box center [292, 116] width 230 height 46
drag, startPoint x: 379, startPoint y: 115, endPoint x: 342, endPoint y: 115, distance: 36.7
click at [342, 115] on div at bounding box center [292, 116] width 230 height 46
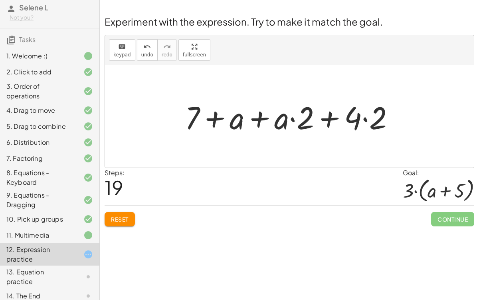
click at [333, 116] on div at bounding box center [293, 116] width 224 height 41
click at [291, 122] on div at bounding box center [293, 116] width 224 height 41
click at [367, 120] on div at bounding box center [293, 116] width 224 height 41
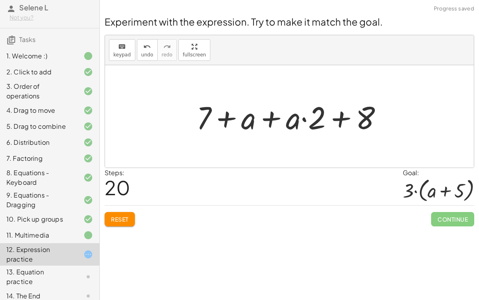
click at [337, 121] on div at bounding box center [292, 116] width 200 height 41
click at [306, 123] on div at bounding box center [292, 116] width 200 height 41
drag, startPoint x: 303, startPoint y: 121, endPoint x: 363, endPoint y: 125, distance: 59.6
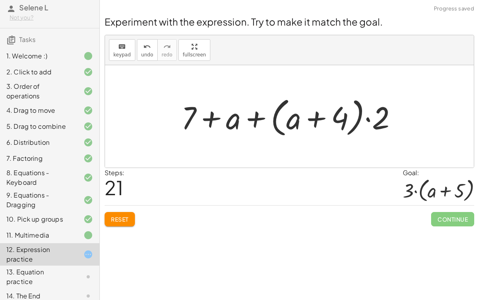
click at [315, 115] on div at bounding box center [292, 116] width 230 height 46
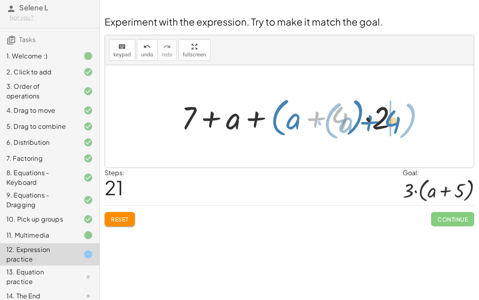
drag, startPoint x: 335, startPoint y: 113, endPoint x: 393, endPoint y: 117, distance: 57.6
click at [393, 117] on div at bounding box center [292, 116] width 230 height 46
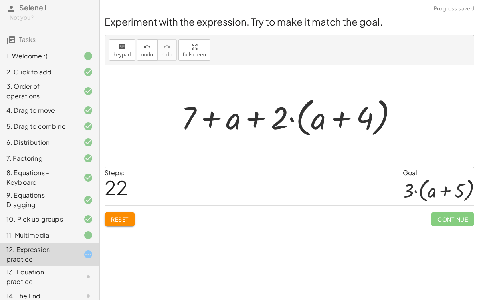
click at [263, 113] on div at bounding box center [292, 116] width 230 height 46
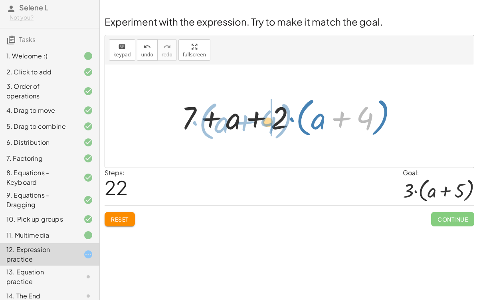
drag, startPoint x: 329, startPoint y: 124, endPoint x: 232, endPoint y: 127, distance: 97.5
click at [232, 127] on div at bounding box center [292, 116] width 230 height 46
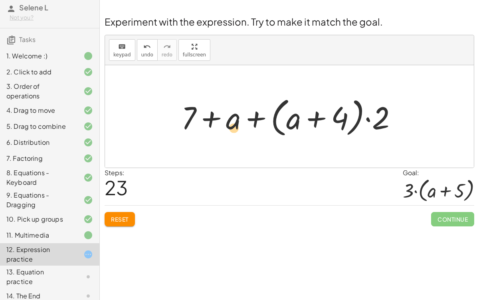
drag, startPoint x: 379, startPoint y: 121, endPoint x: 231, endPoint y: 131, distance: 147.7
click at [231, 131] on div at bounding box center [292, 116] width 230 height 46
drag, startPoint x: 236, startPoint y: 124, endPoint x: 297, endPoint y: 124, distance: 61.1
click at [297, 124] on div at bounding box center [292, 116] width 230 height 46
click at [292, 123] on div at bounding box center [292, 116] width 230 height 46
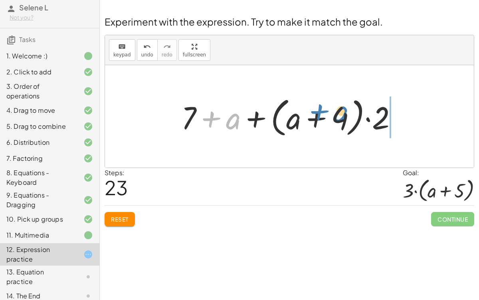
drag, startPoint x: 222, startPoint y: 124, endPoint x: 330, endPoint y: 117, distance: 108.5
click at [330, 117] on div at bounding box center [292, 116] width 230 height 46
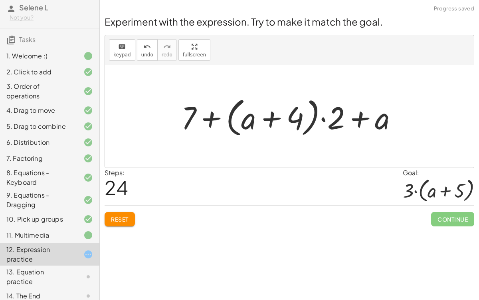
click at [362, 121] on div at bounding box center [292, 116] width 230 height 46
click at [314, 123] on div at bounding box center [292, 116] width 230 height 46
click at [329, 120] on div at bounding box center [292, 116] width 230 height 46
click at [310, 120] on div at bounding box center [292, 116] width 230 height 46
click at [261, 130] on div at bounding box center [292, 116] width 230 height 46
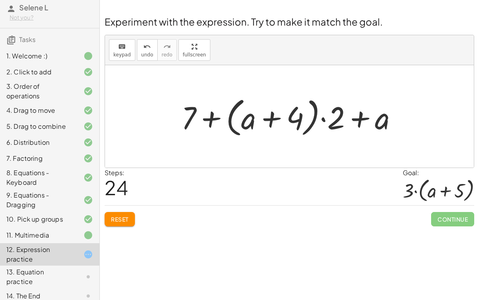
click at [216, 121] on div at bounding box center [292, 116] width 230 height 46
click at [264, 113] on div at bounding box center [292, 116] width 230 height 46
click at [216, 116] on div at bounding box center [292, 116] width 230 height 46
drag, startPoint x: 336, startPoint y: 122, endPoint x: 339, endPoint y: 133, distance: 11.0
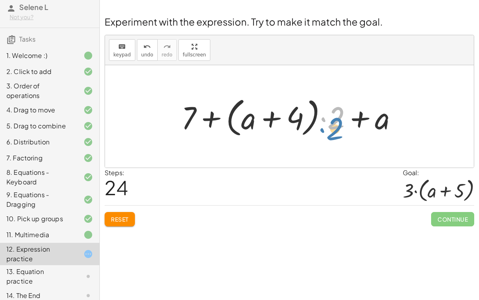
click at [339, 133] on div at bounding box center [292, 116] width 230 height 46
drag, startPoint x: 375, startPoint y: 125, endPoint x: 352, endPoint y: 124, distance: 23.6
click at [352, 124] on div at bounding box center [292, 116] width 230 height 46
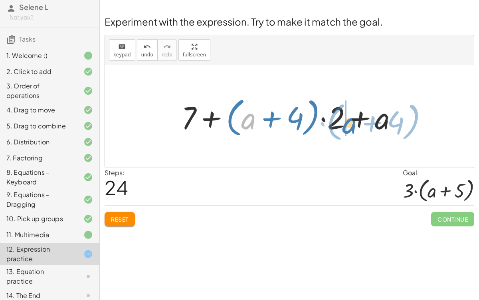
drag, startPoint x: 249, startPoint y: 121, endPoint x: 347, endPoint y: 125, distance: 97.9
click at [347, 125] on div at bounding box center [292, 116] width 230 height 46
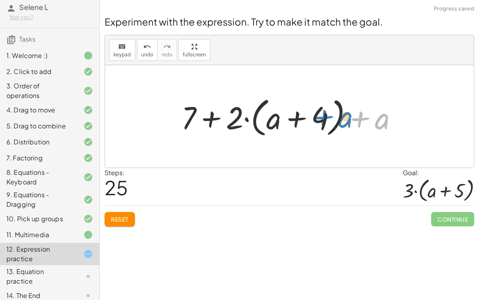
drag, startPoint x: 385, startPoint y: 117, endPoint x: 350, endPoint y: 116, distance: 34.4
click at [350, 116] on div at bounding box center [292, 116] width 230 height 46
click at [341, 115] on div at bounding box center [292, 116] width 230 height 46
click at [322, 115] on div at bounding box center [292, 116] width 230 height 46
click at [300, 118] on div at bounding box center [292, 116] width 230 height 46
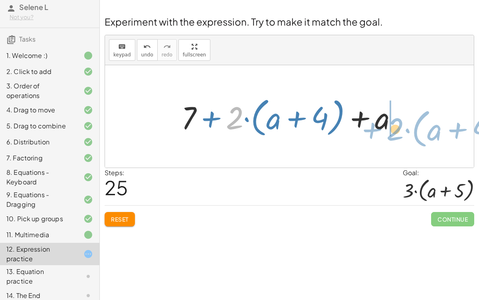
drag, startPoint x: 227, startPoint y: 123, endPoint x: 389, endPoint y: 135, distance: 161.8
click at [389, 135] on div at bounding box center [292, 116] width 230 height 46
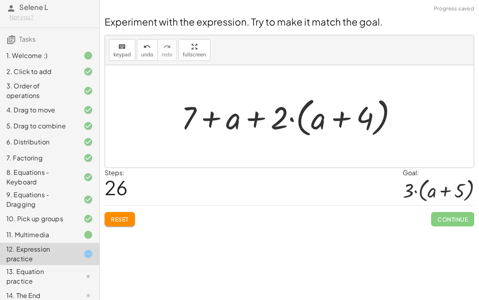
click at [260, 124] on div at bounding box center [292, 116] width 230 height 46
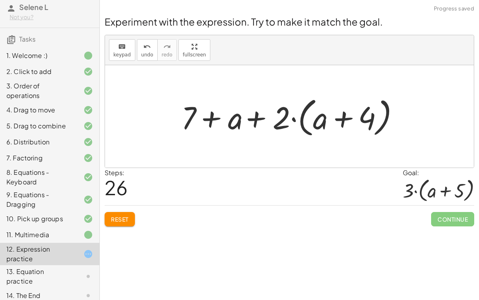
click at [310, 127] on div at bounding box center [292, 116] width 230 height 46
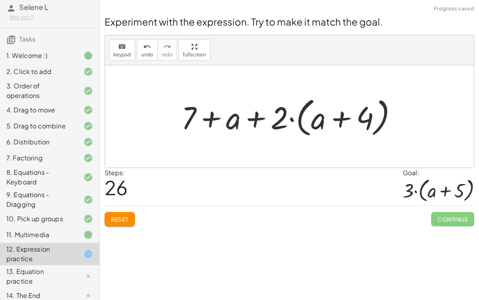
click at [20, 232] on div "13. Equation practice" at bounding box center [38, 275] width 64 height 19
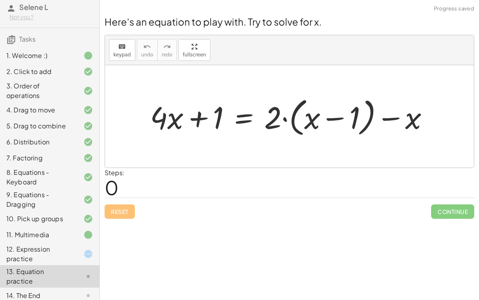
click at [79, 232] on div at bounding box center [82, 254] width 22 height 10
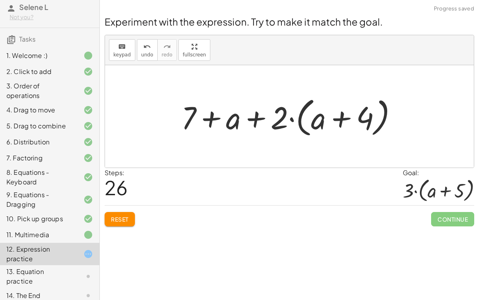
click at [77, 232] on div "13. Equation practice" at bounding box center [49, 276] width 99 height 22
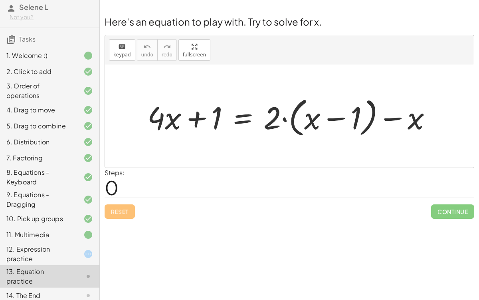
click at [343, 115] on div at bounding box center [292, 116] width 299 height 46
click at [405, 119] on div at bounding box center [292, 116] width 299 height 46
click at [244, 114] on div at bounding box center [292, 116] width 299 height 46
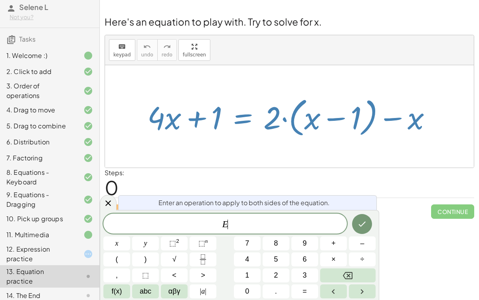
click at [246, 225] on span "E ​" at bounding box center [225, 223] width 244 height 11
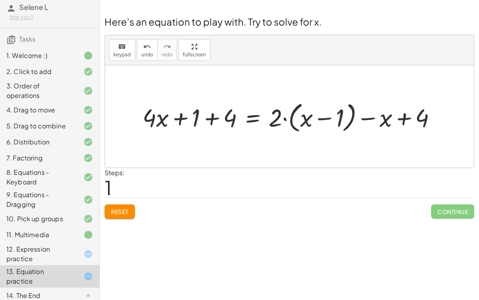
click at [401, 121] on div at bounding box center [293, 116] width 308 height 36
click at [219, 112] on div at bounding box center [293, 116] width 308 height 36
click at [210, 117] on div at bounding box center [309, 116] width 276 height 36
click at [407, 120] on div at bounding box center [309, 116] width 276 height 36
